Goal: Check status: Check status

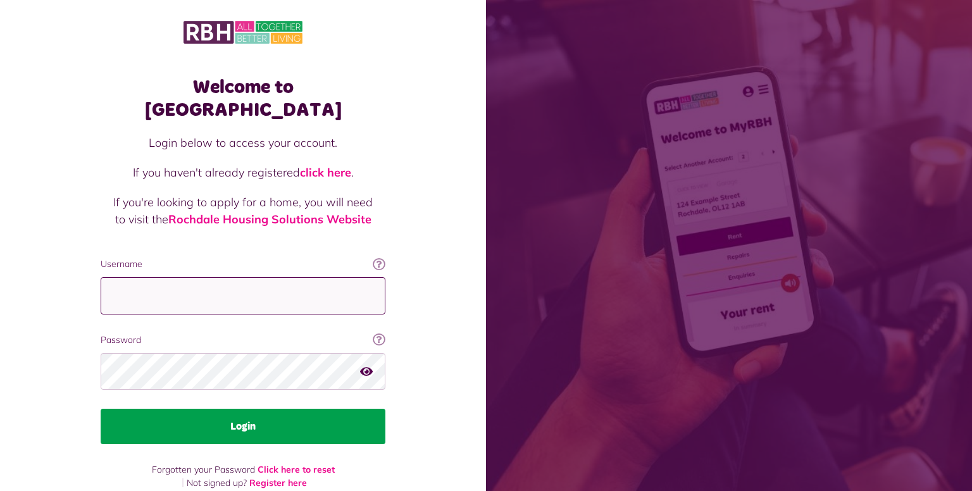
type input "**********"
click at [256, 409] on button "Login" at bounding box center [243, 426] width 285 height 35
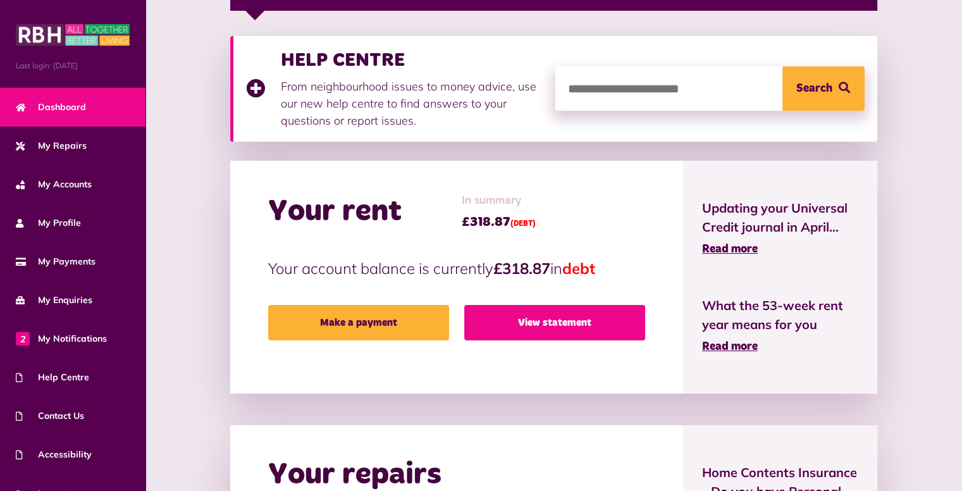
scroll to position [253, 0]
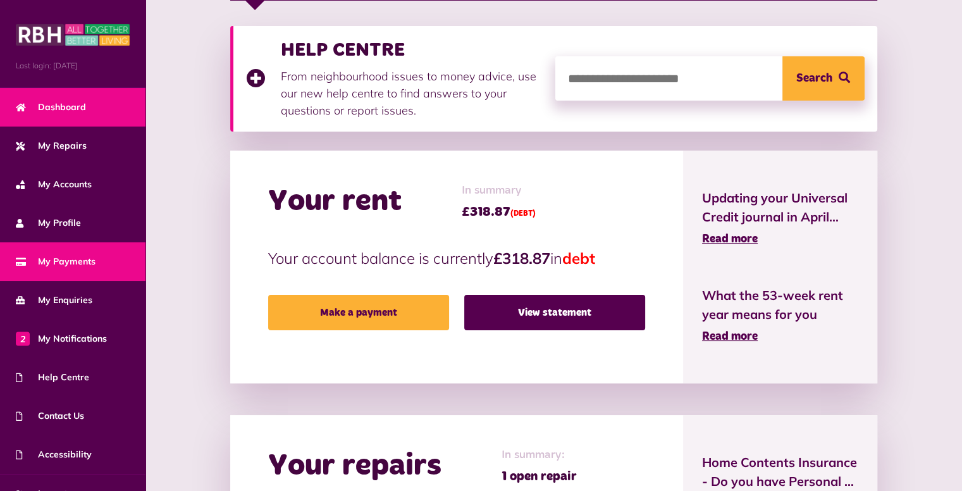
click at [73, 257] on span "My Payments" at bounding box center [56, 261] width 80 height 13
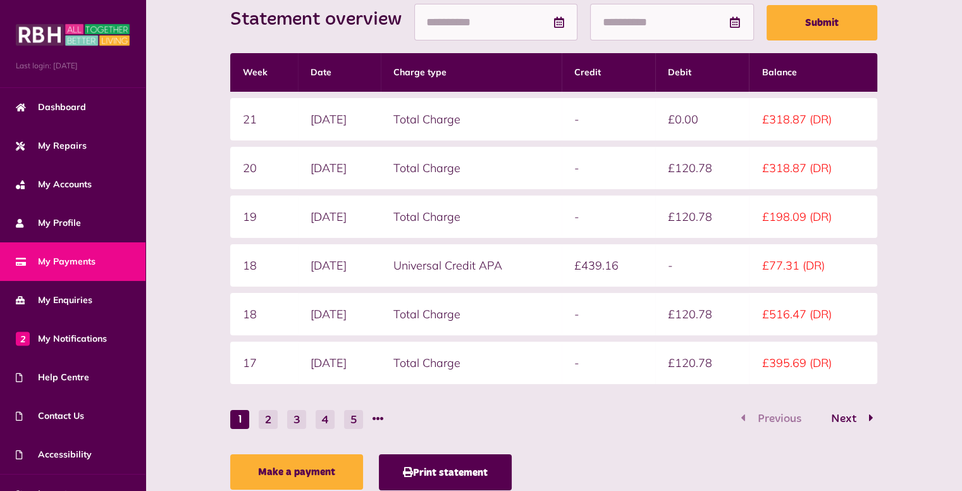
scroll to position [333, 0]
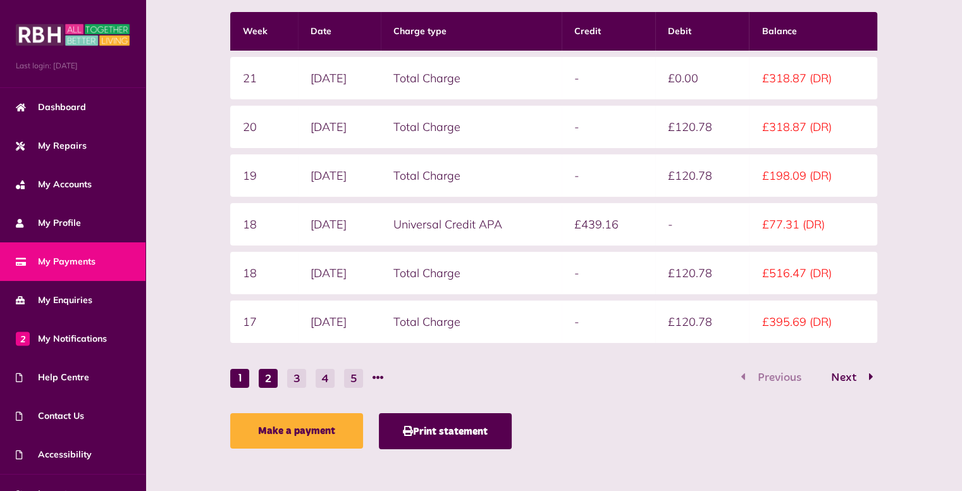
click at [275, 373] on button "2" at bounding box center [268, 378] width 19 height 19
click at [242, 374] on button "1" at bounding box center [239, 378] width 19 height 19
